Goal: Transaction & Acquisition: Purchase product/service

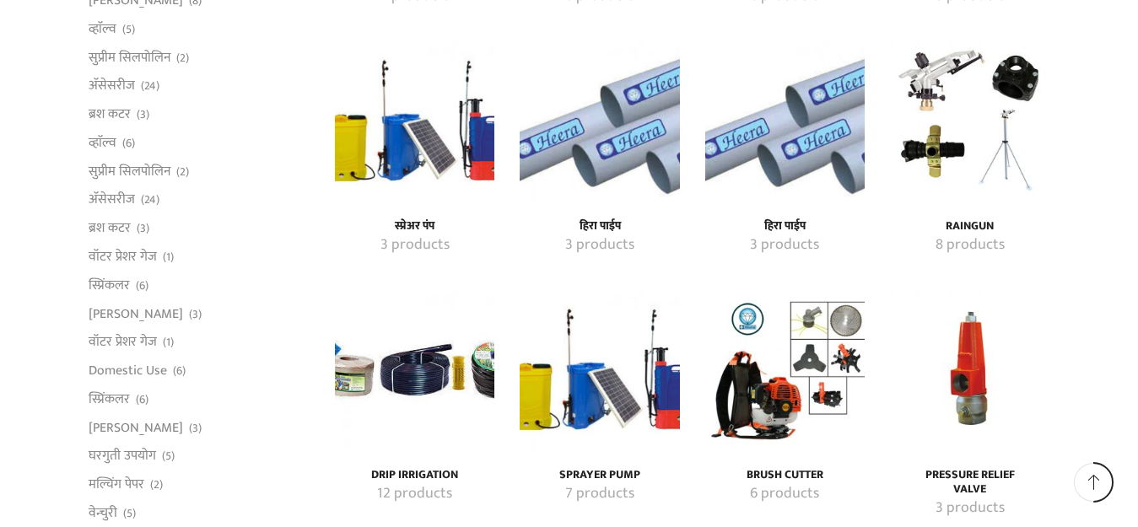
scroll to position [2446, 0]
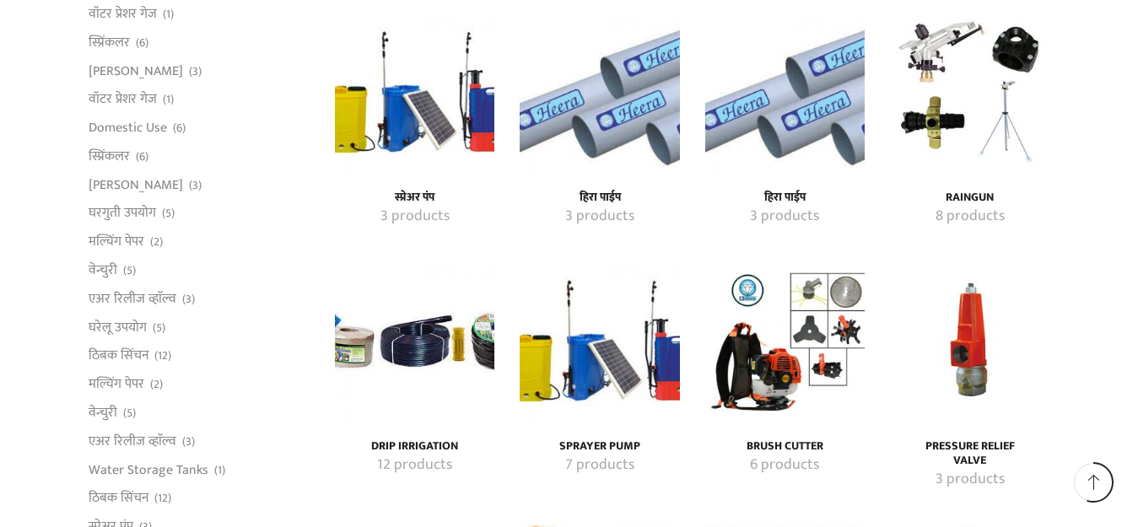
click at [397, 439] on h4 "Drip Irrigation" at bounding box center [414, 446] width 122 height 14
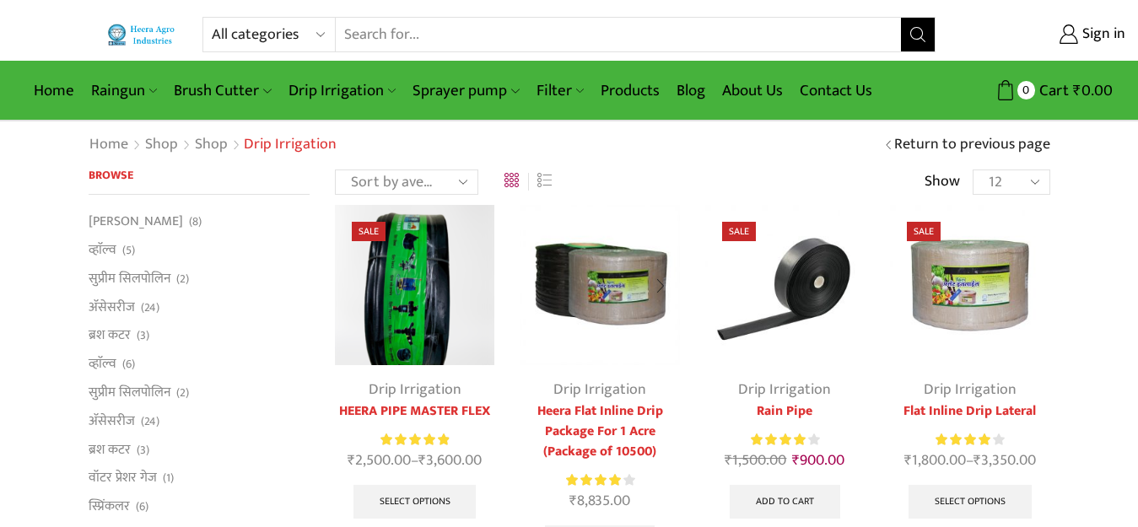
click at [660, 286] on div at bounding box center [660, 286] width 39 height 45
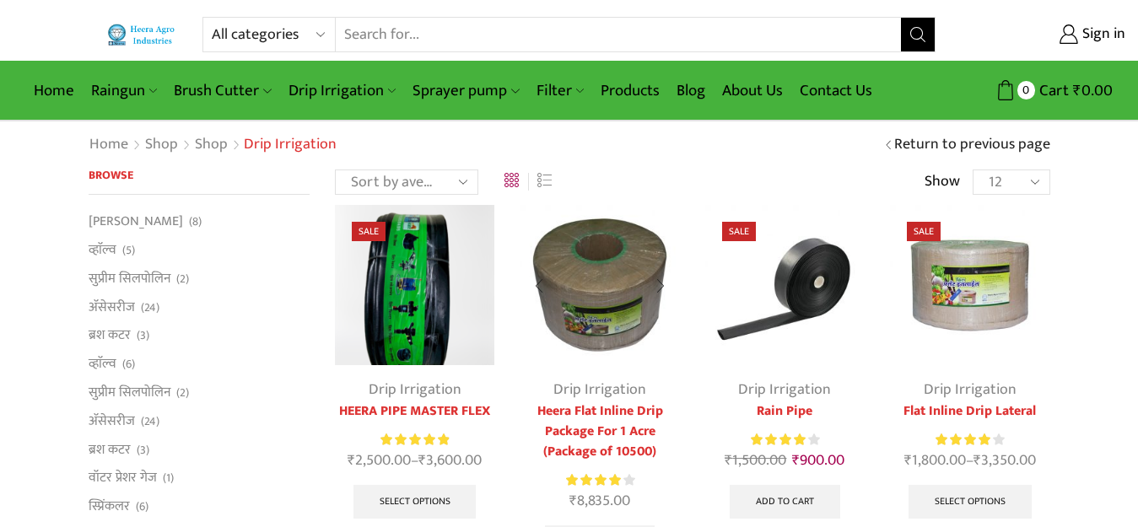
click at [660, 286] on div at bounding box center [660, 286] width 39 height 45
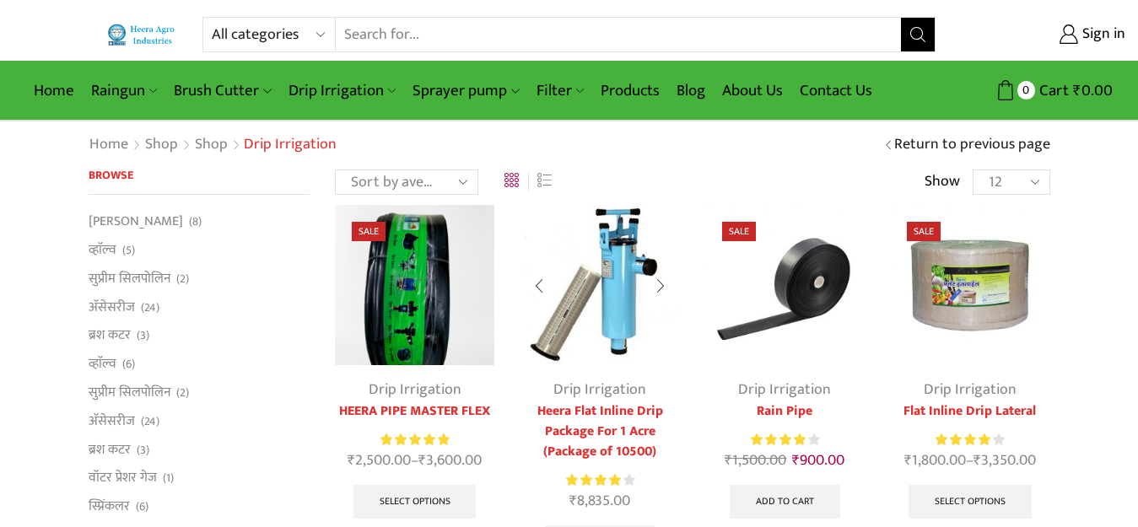
click at [660, 286] on div at bounding box center [660, 286] width 39 height 45
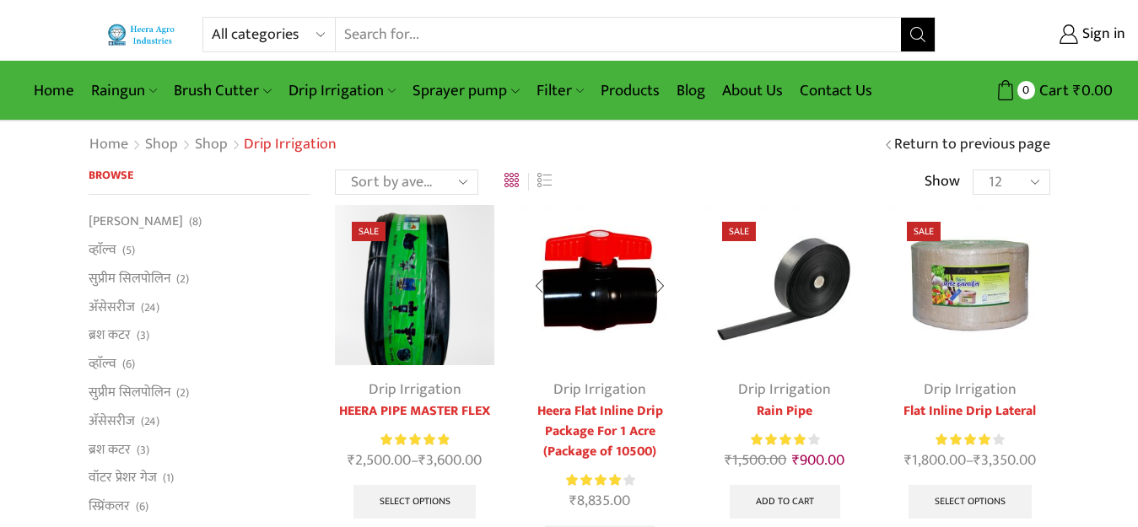
click at [660, 286] on div at bounding box center [660, 286] width 39 height 45
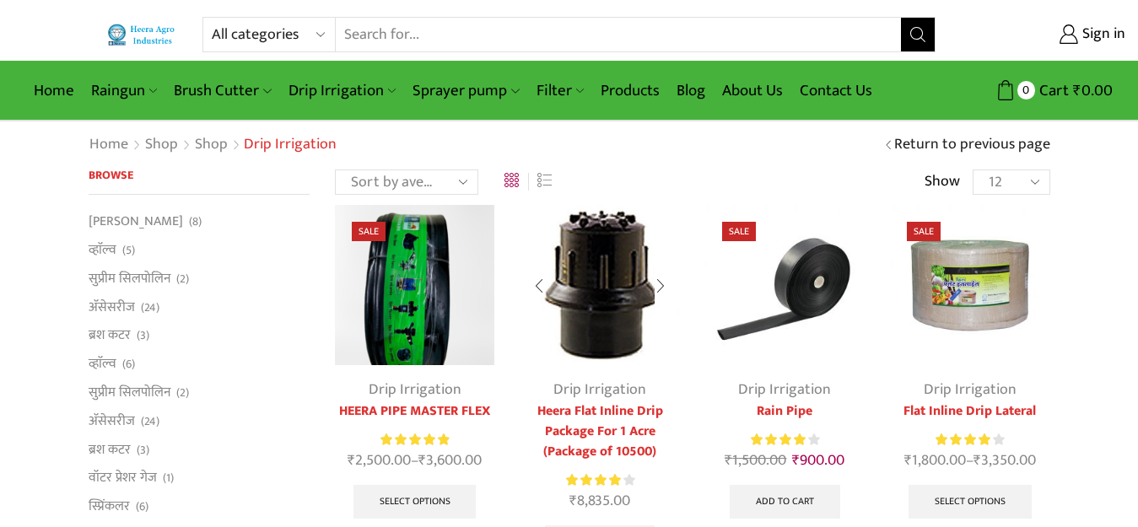
click at [660, 286] on div at bounding box center [660, 286] width 39 height 45
